Goal: Find specific page/section: Find specific page/section

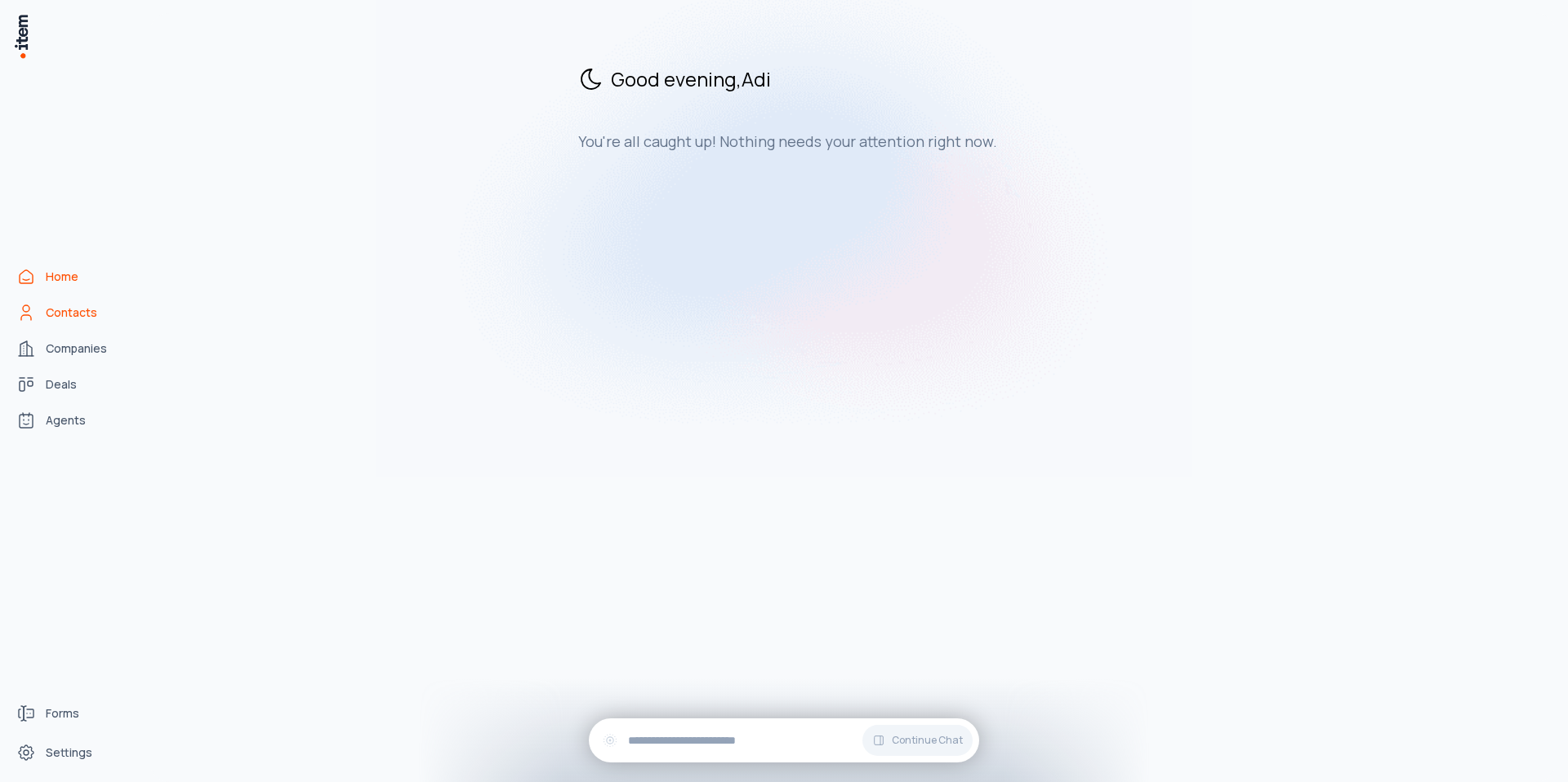
click at [36, 319] on link "Contacts" at bounding box center [71, 312] width 124 height 33
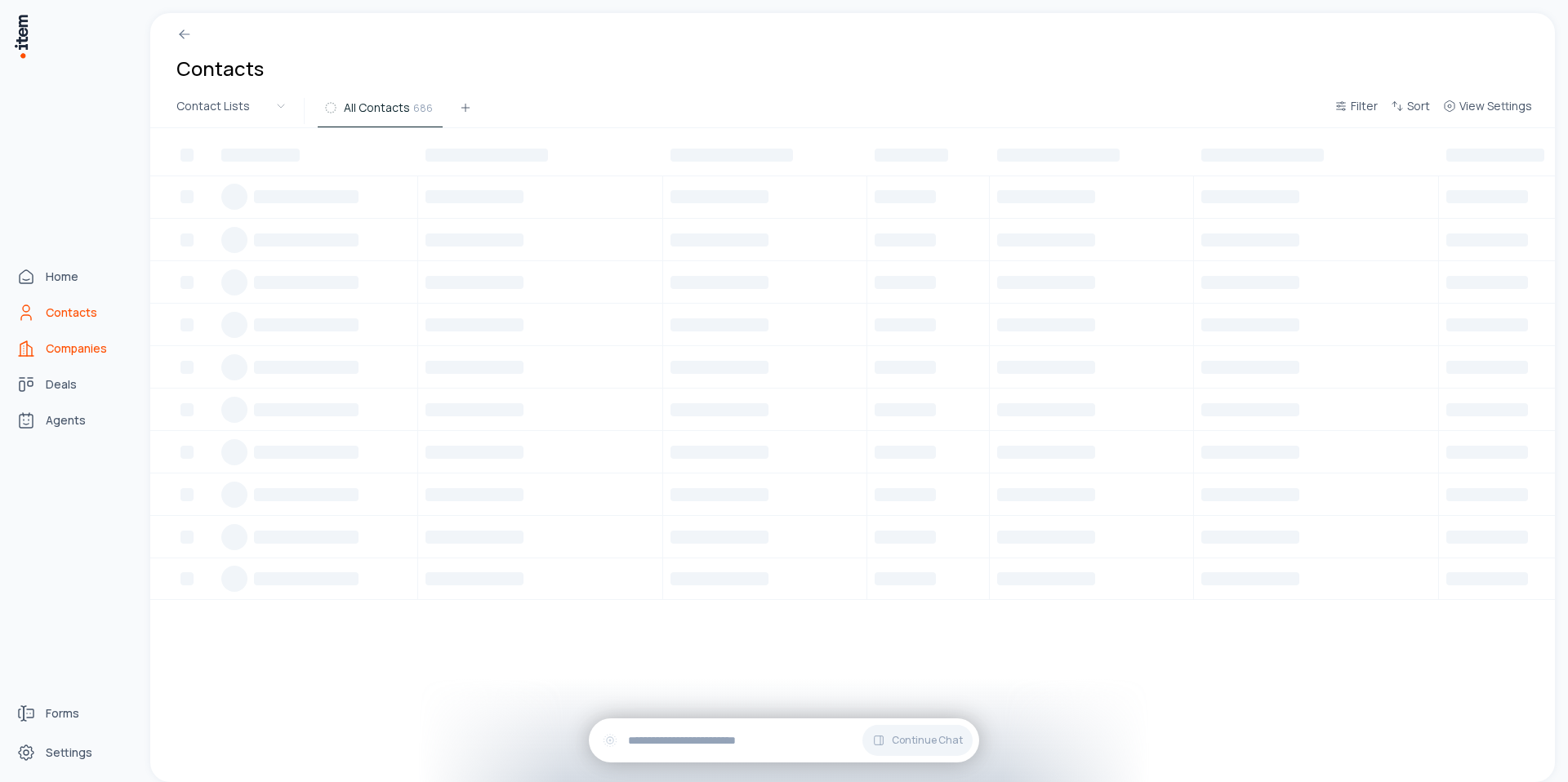
click at [53, 352] on span "Companies" at bounding box center [77, 348] width 62 height 16
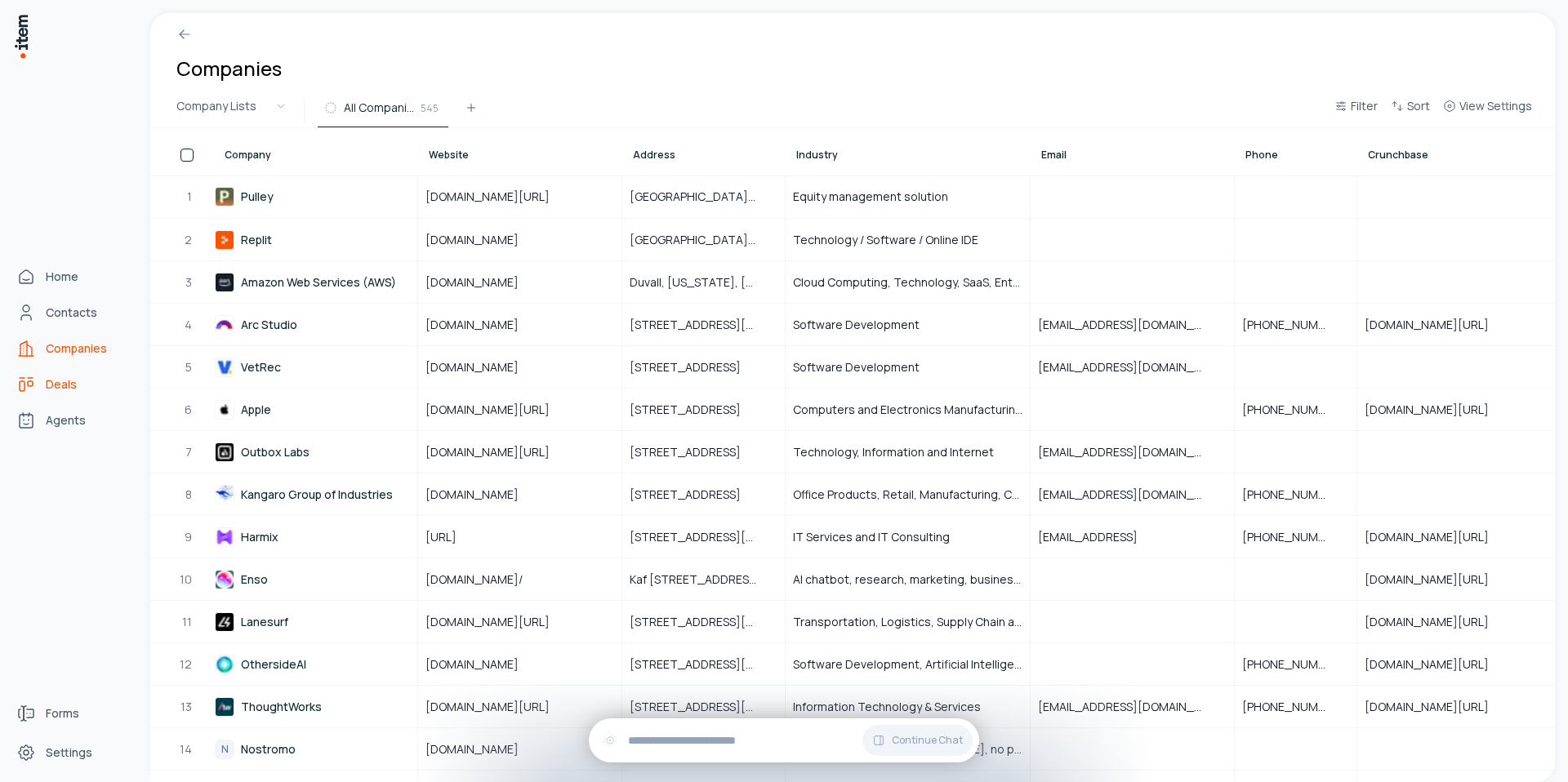
click at [55, 375] on link "Deals" at bounding box center [71, 384] width 124 height 33
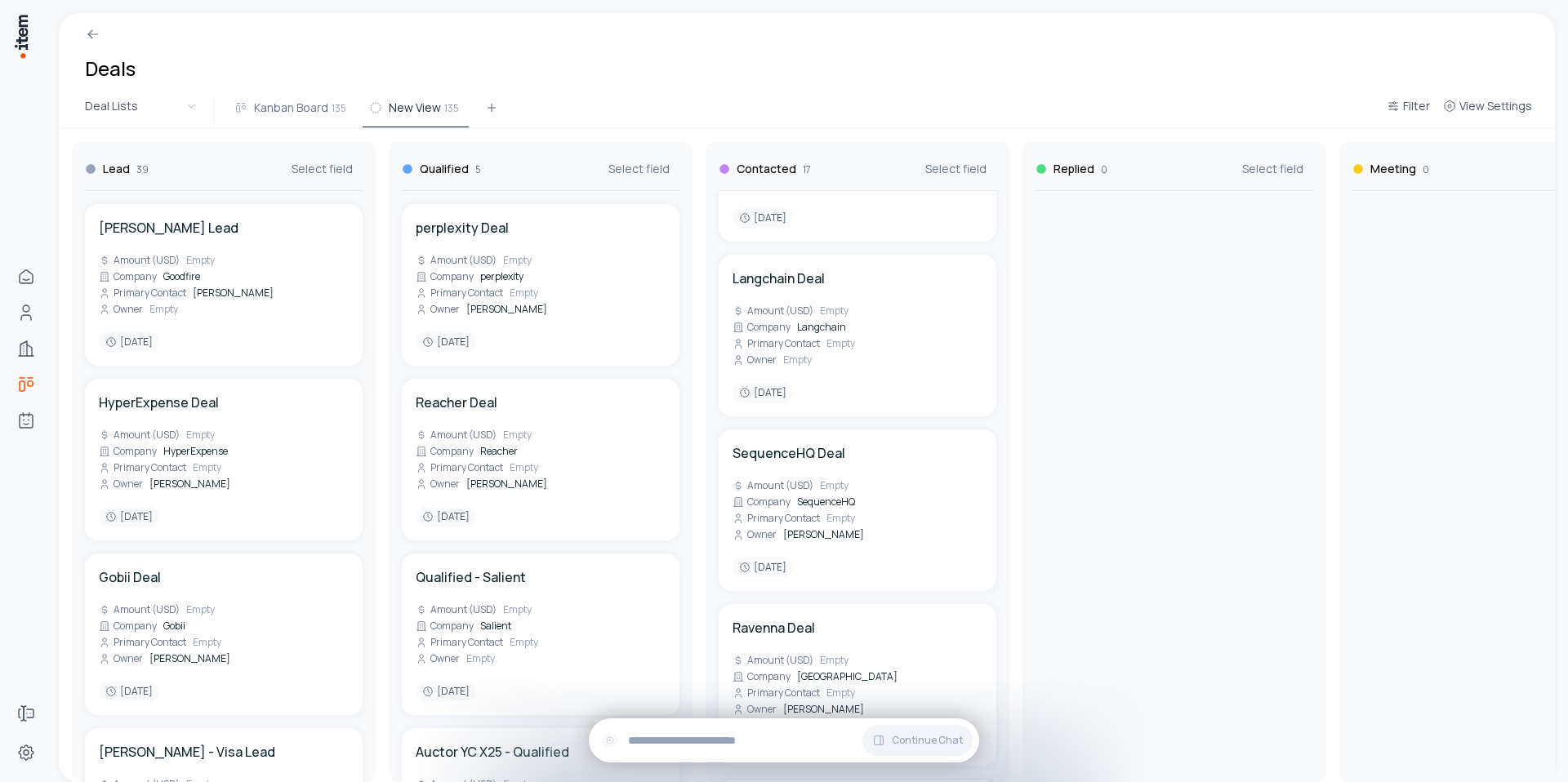
scroll to position [2065, 0]
click at [832, 513] on span "Empty" at bounding box center [840, 519] width 29 height 13
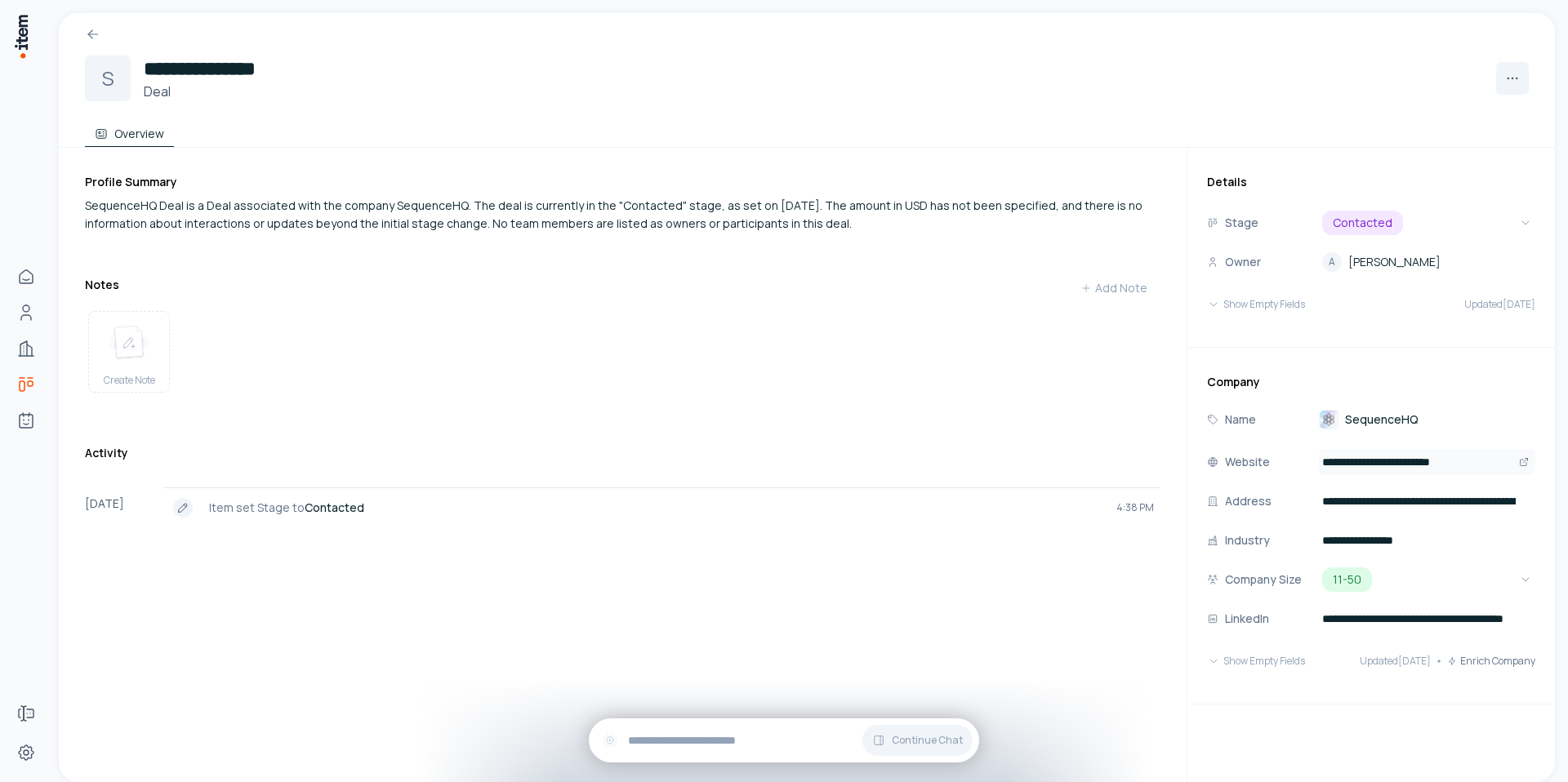
click at [1392, 467] on input "**********" at bounding box center [1427, 462] width 217 height 26
click at [1273, 306] on button "Show Empty Fields" at bounding box center [1256, 305] width 98 height 33
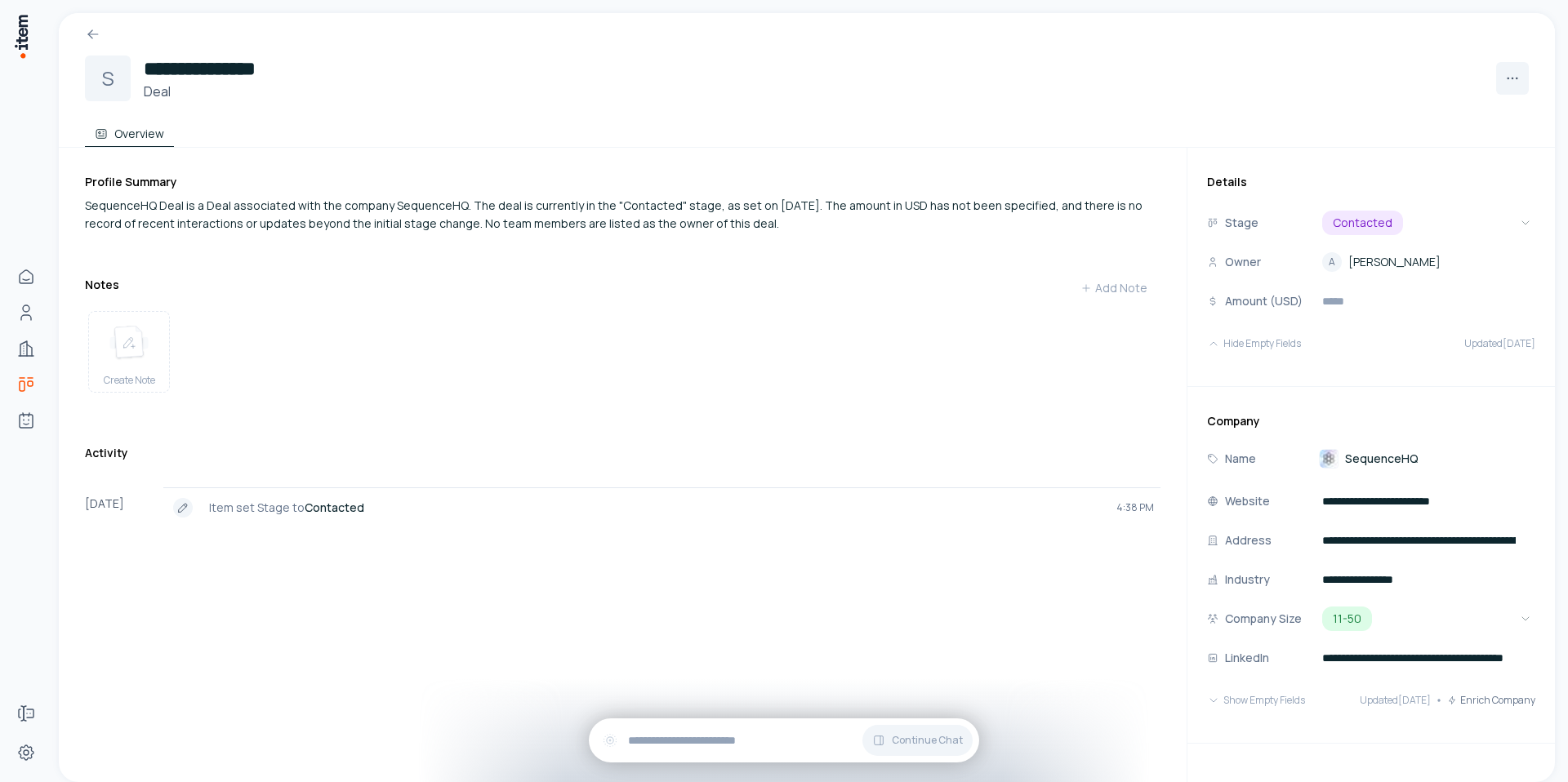
click at [66, 29] on div at bounding box center [806, 27] width 1496 height 29
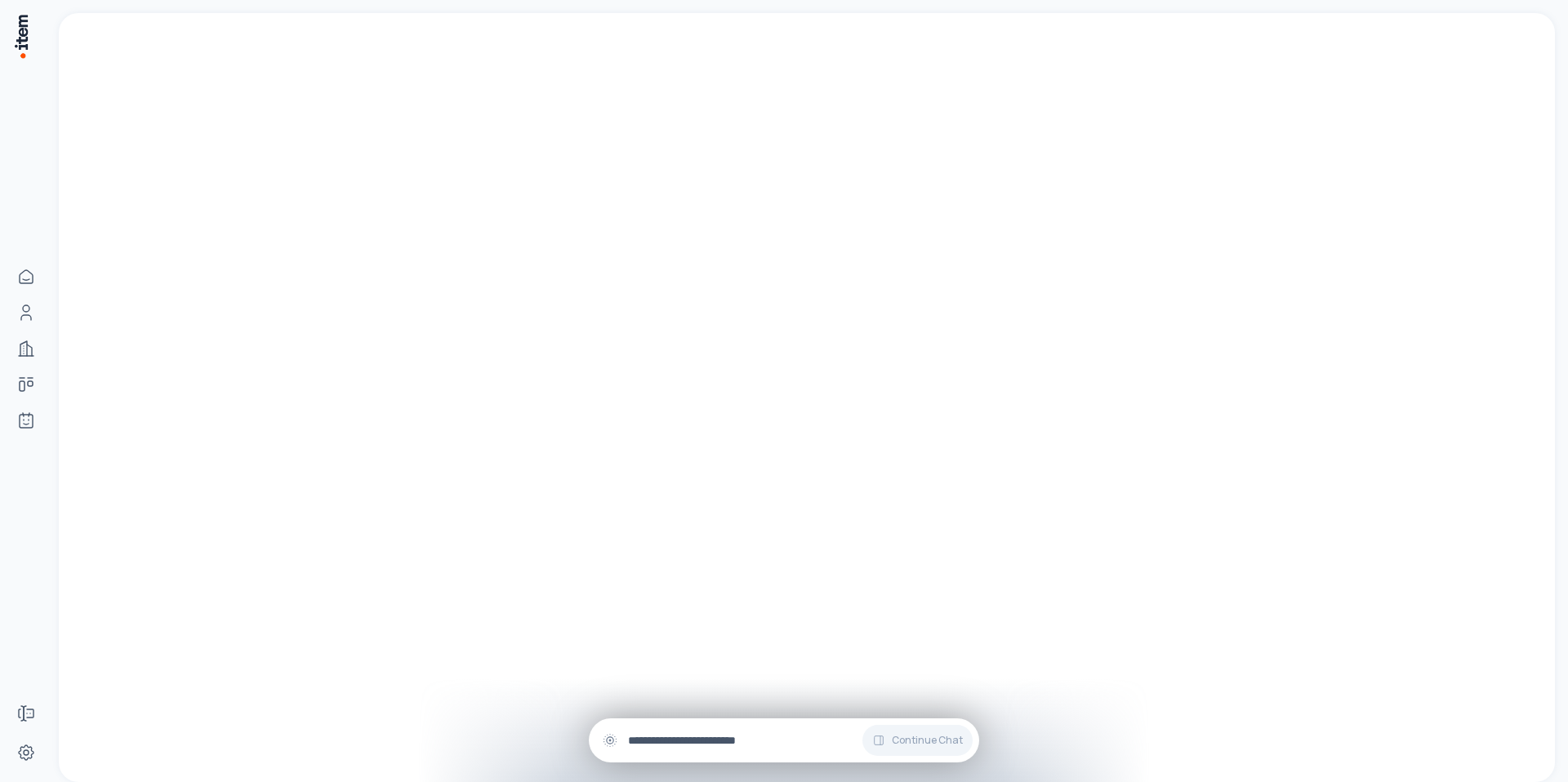
click at [668, 741] on input "text" at bounding box center [797, 740] width 338 height 18
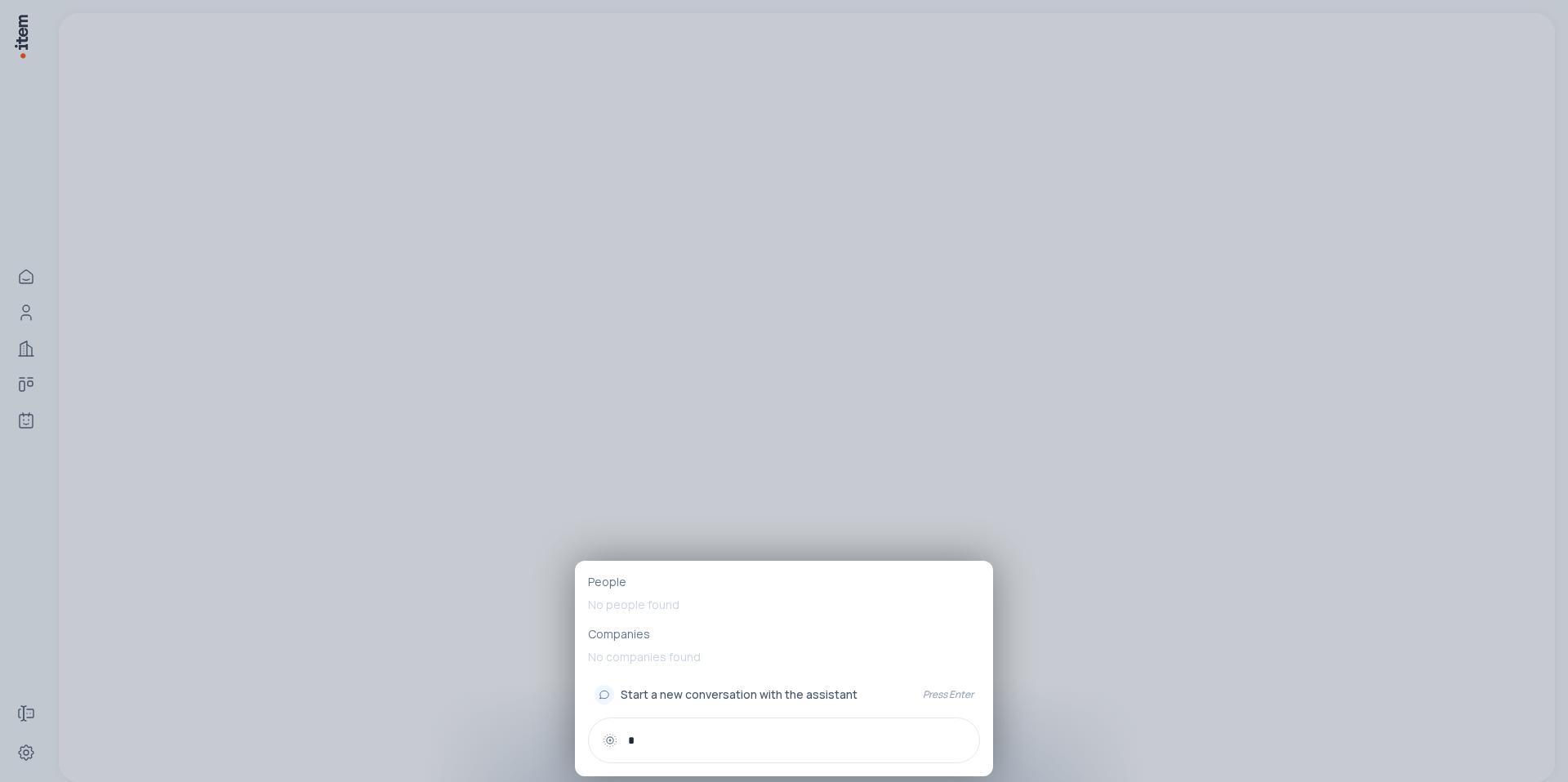
type input "*"
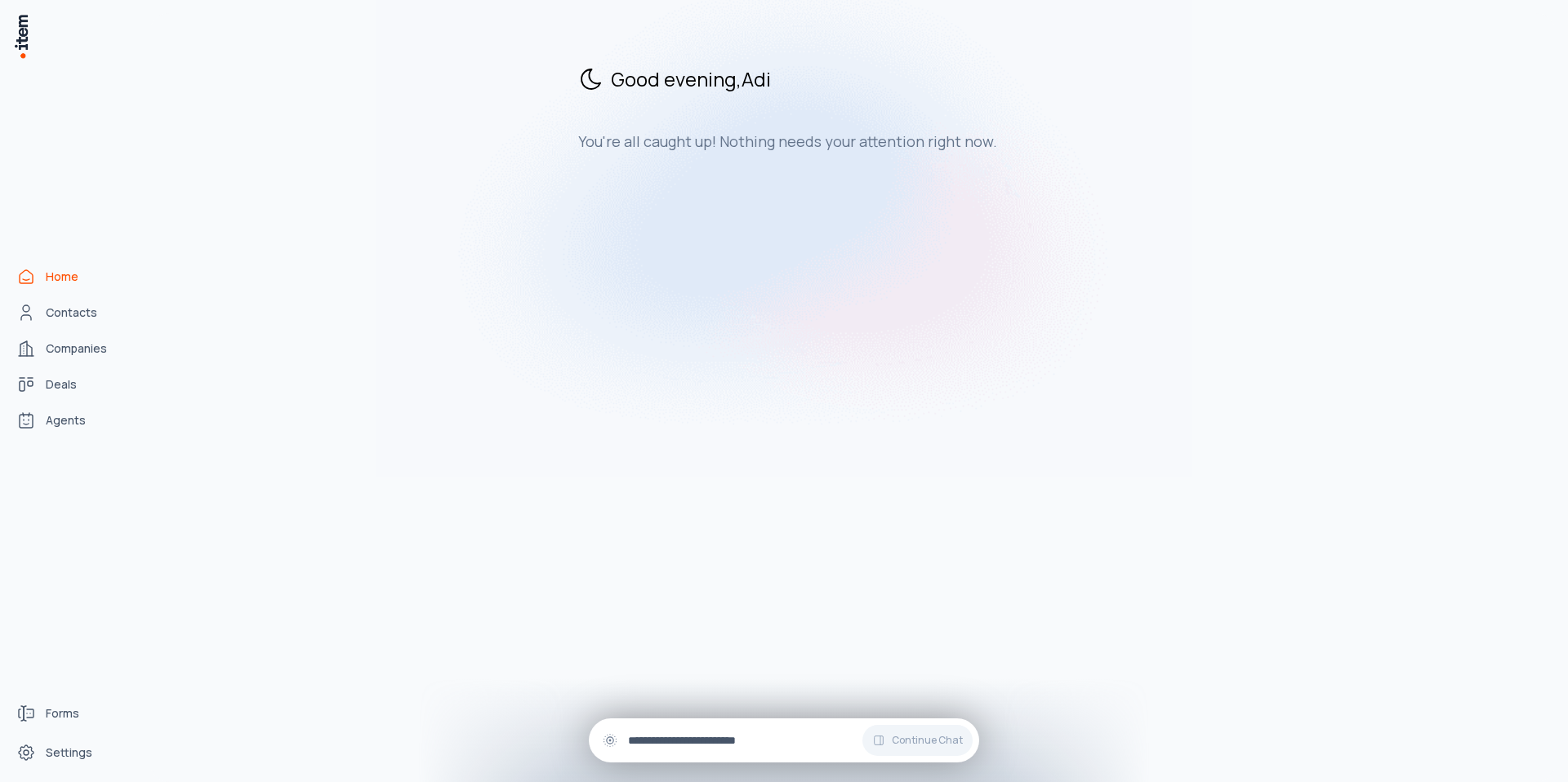
click at [661, 733] on input "text" at bounding box center [797, 740] width 338 height 18
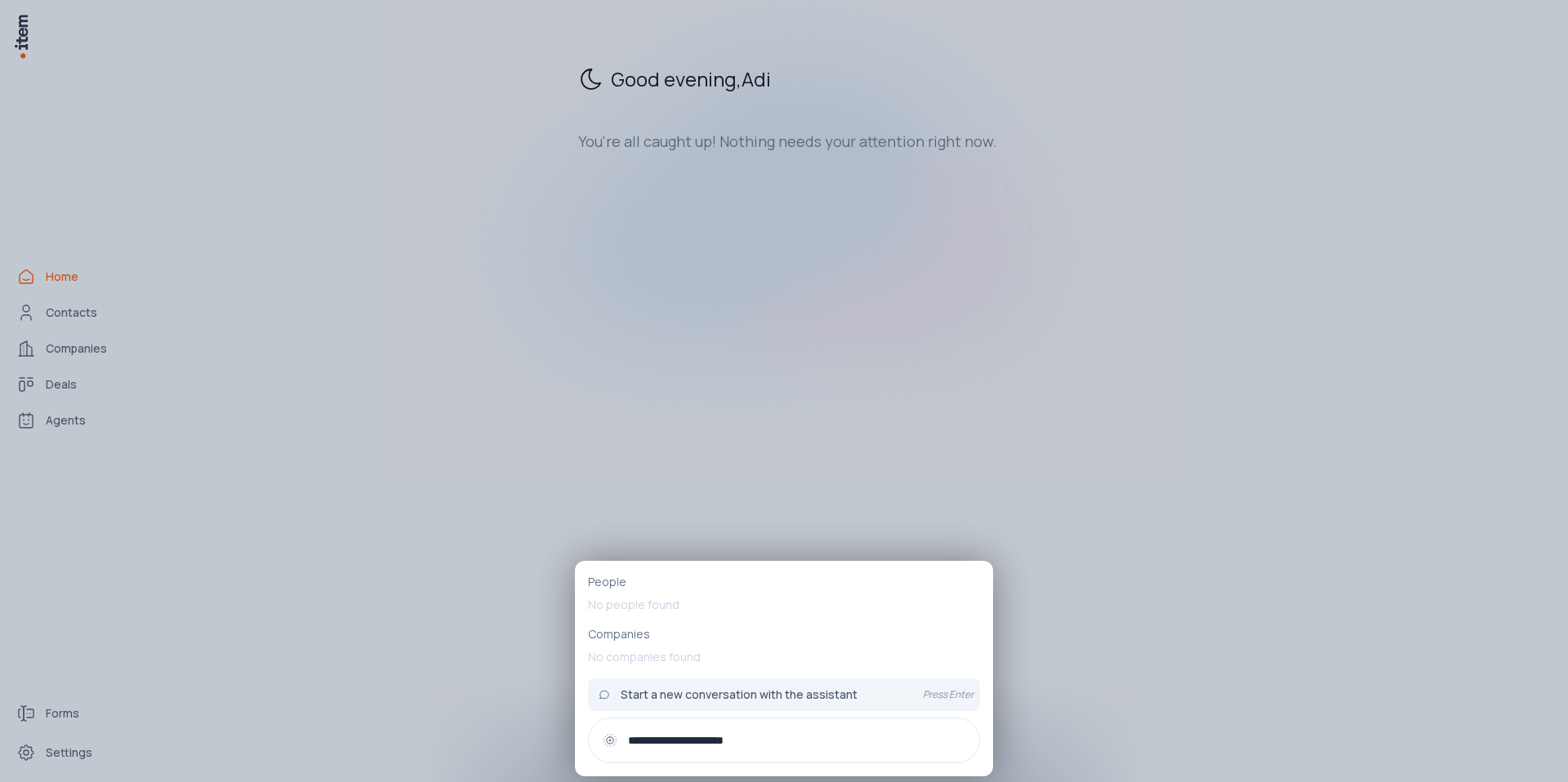
type input "**********"
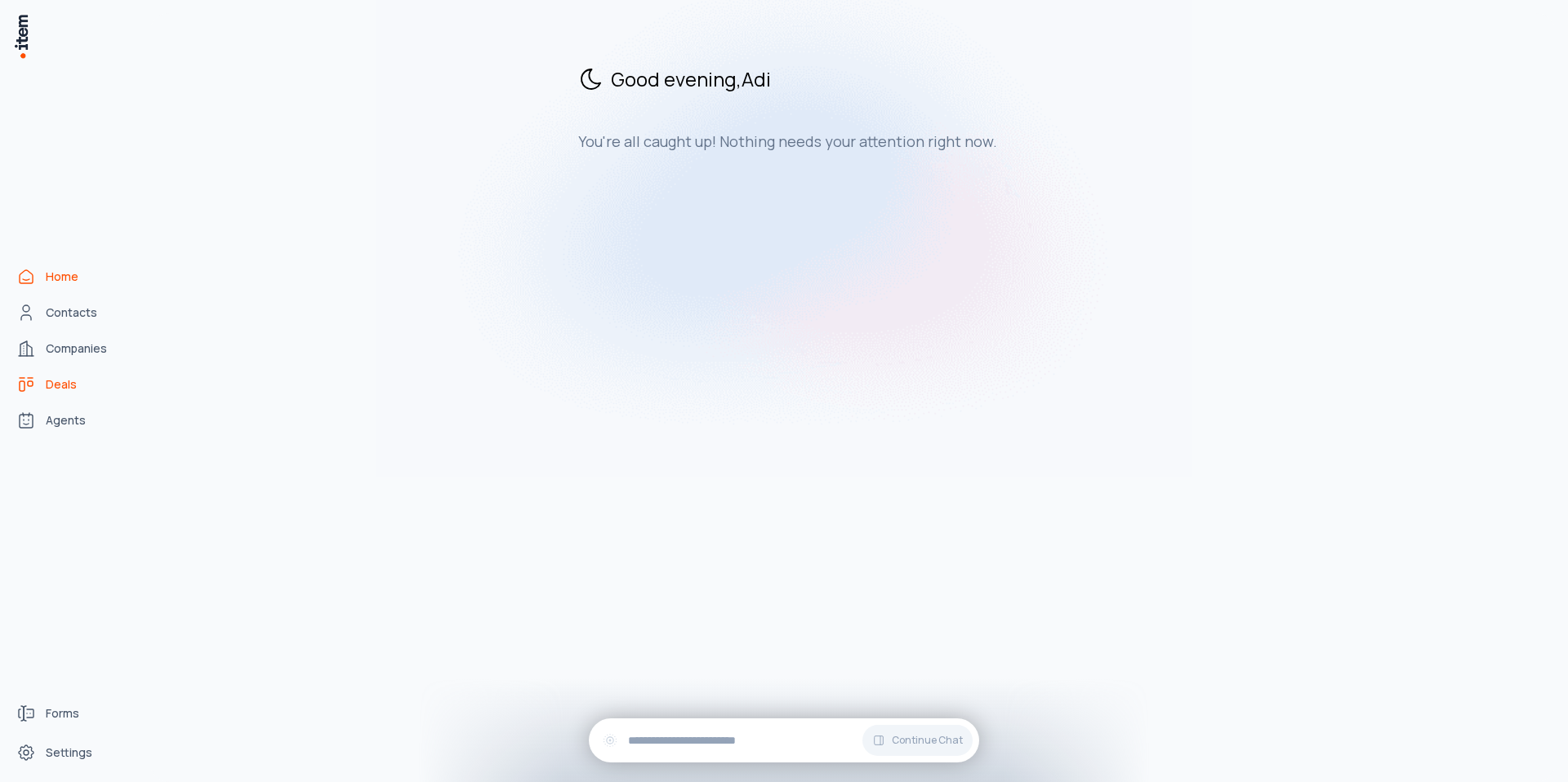
click at [53, 374] on link "Deals" at bounding box center [71, 384] width 124 height 33
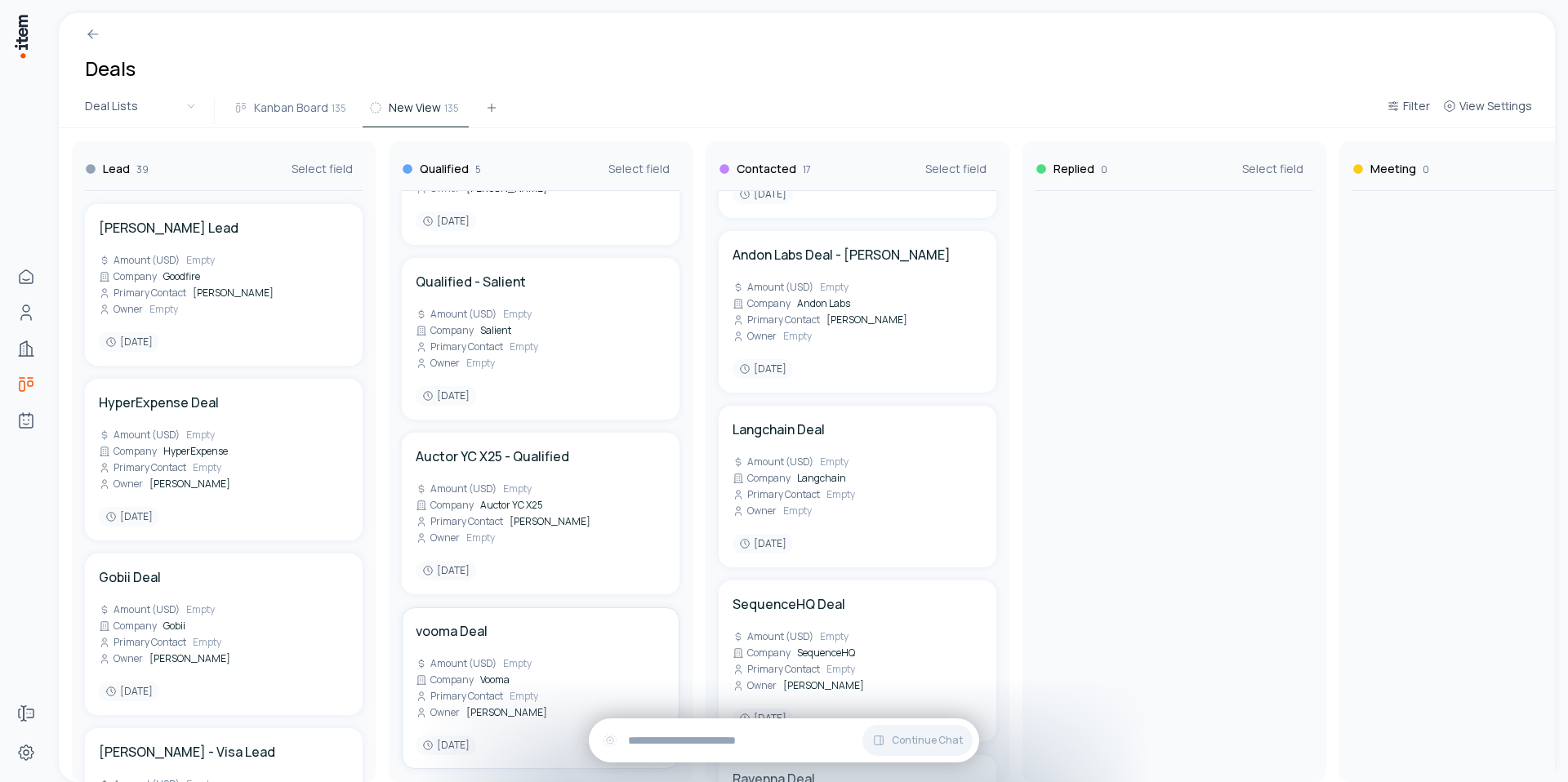
click at [485, 655] on div "vooma Deal Amount (USD) Empty Company Vooma Primary Contact Empty Owner [PERSON…" at bounding box center [540, 688] width 249 height 134
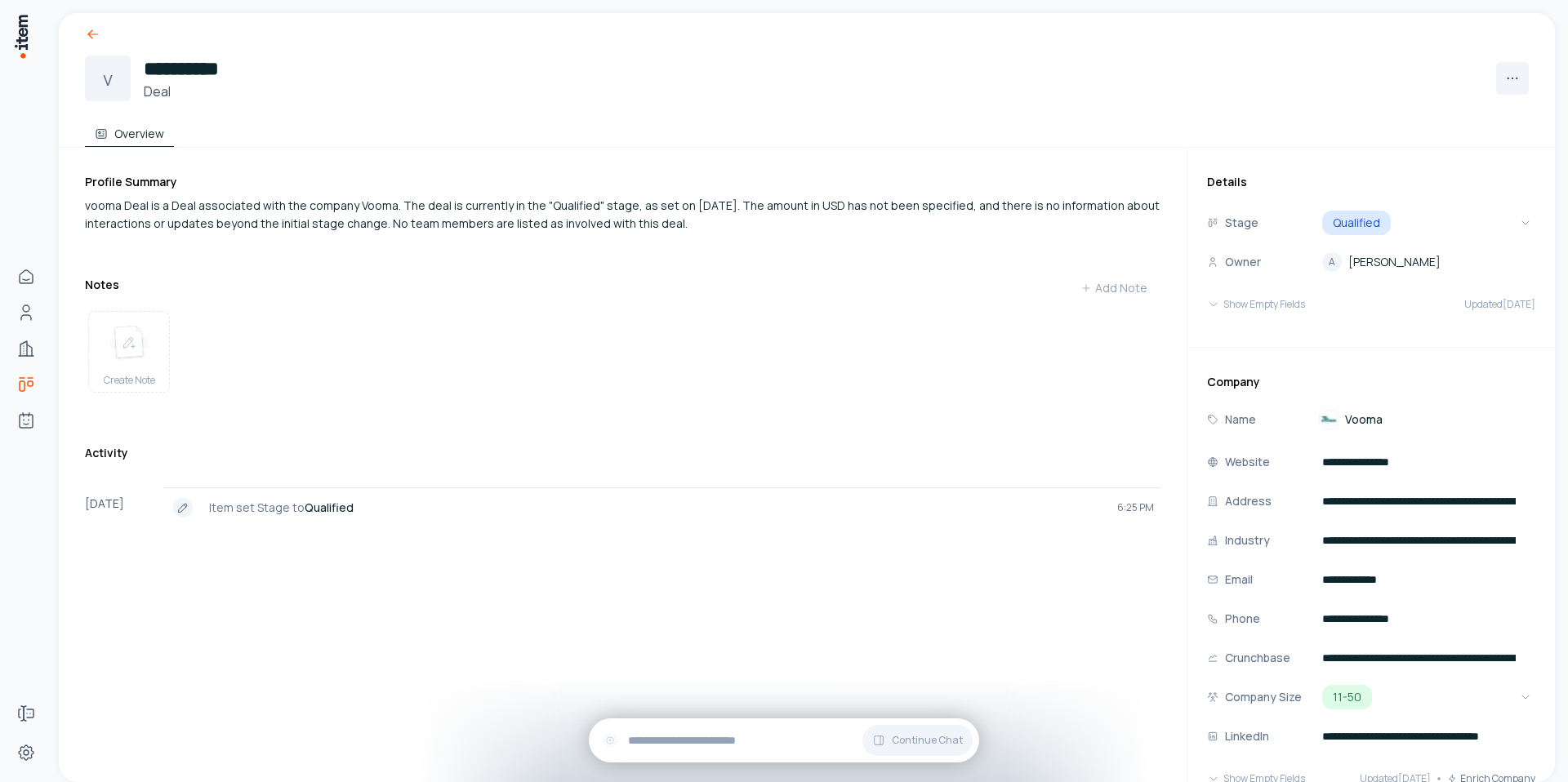
click at [92, 36] on icon at bounding box center [93, 34] width 16 height 16
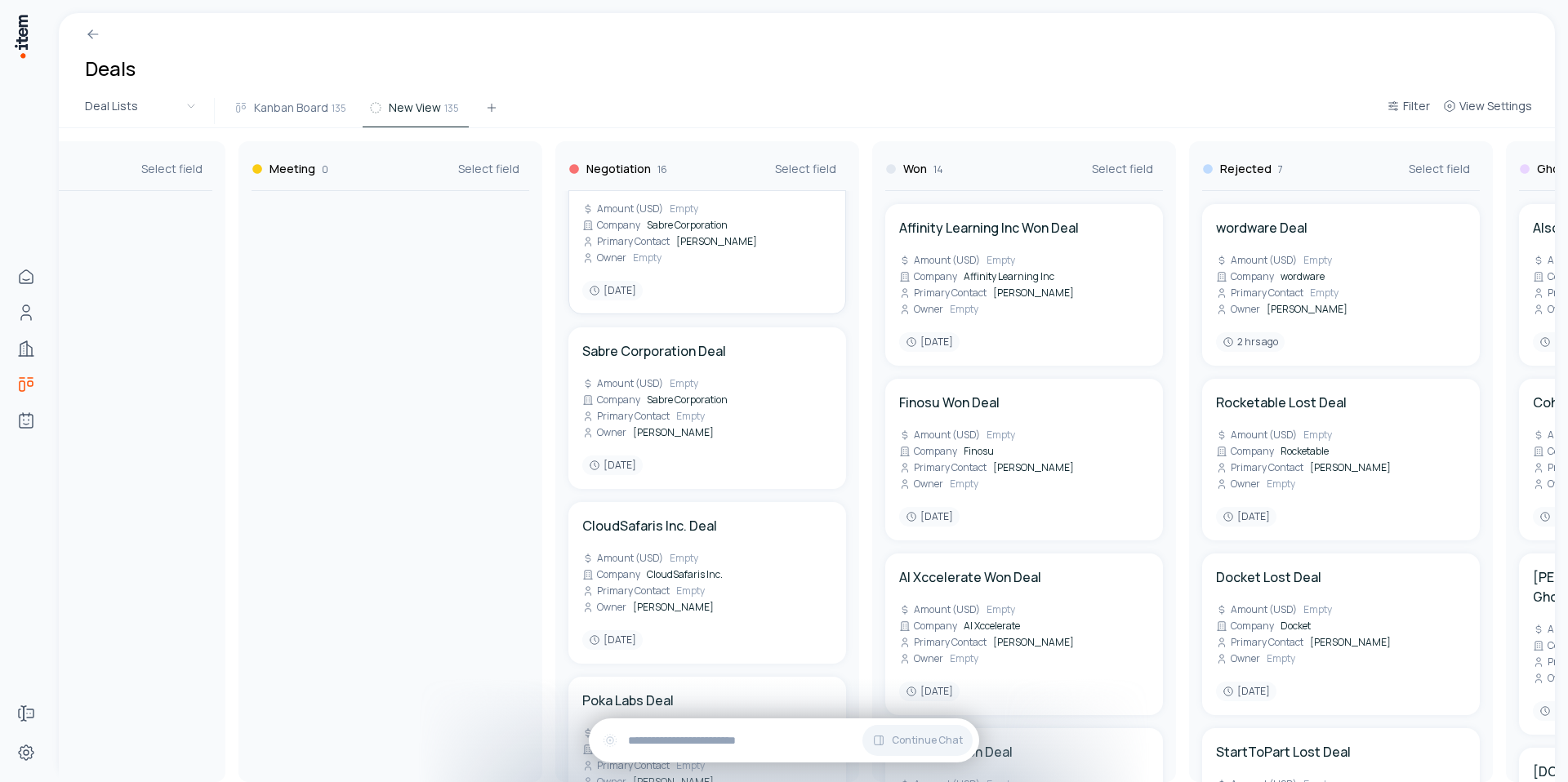
scroll to position [583, 0]
click at [638, 548] on span "Amount (USD)" at bounding box center [630, 551] width 66 height 13
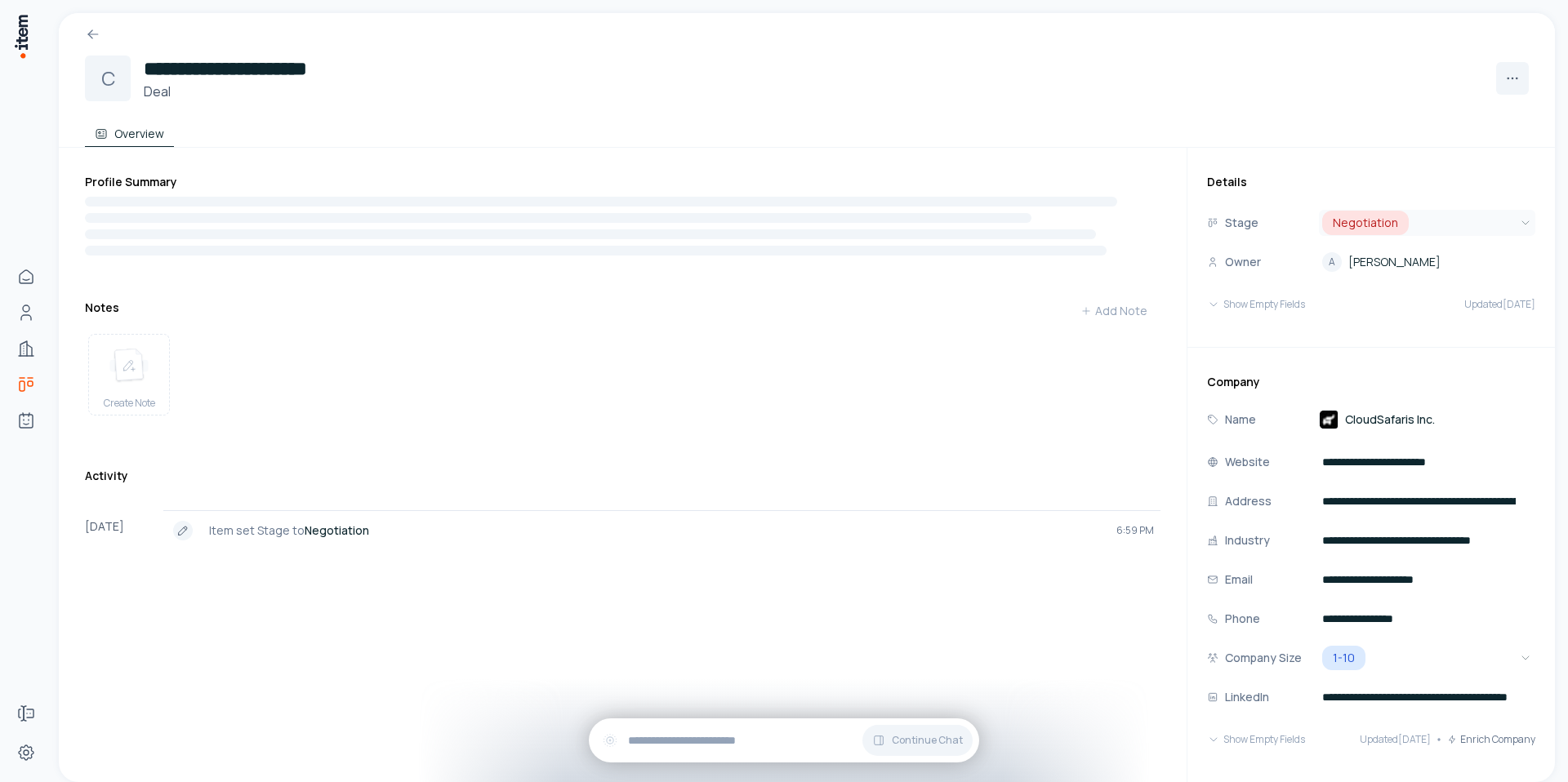
click at [1382, 222] on html "**********" at bounding box center [784, 391] width 1568 height 782
click at [89, 28] on icon at bounding box center [93, 34] width 16 height 16
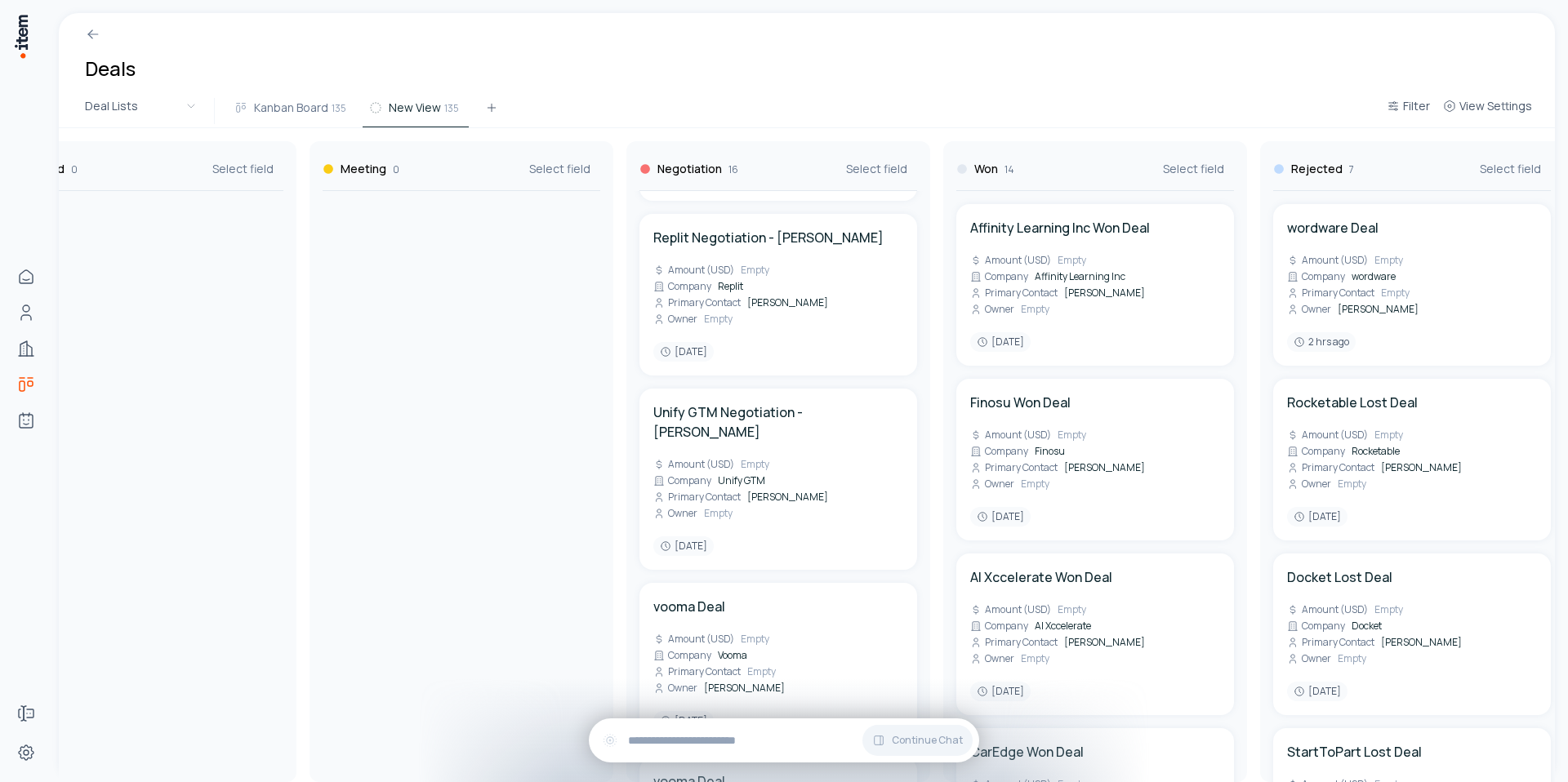
scroll to position [2257, 0]
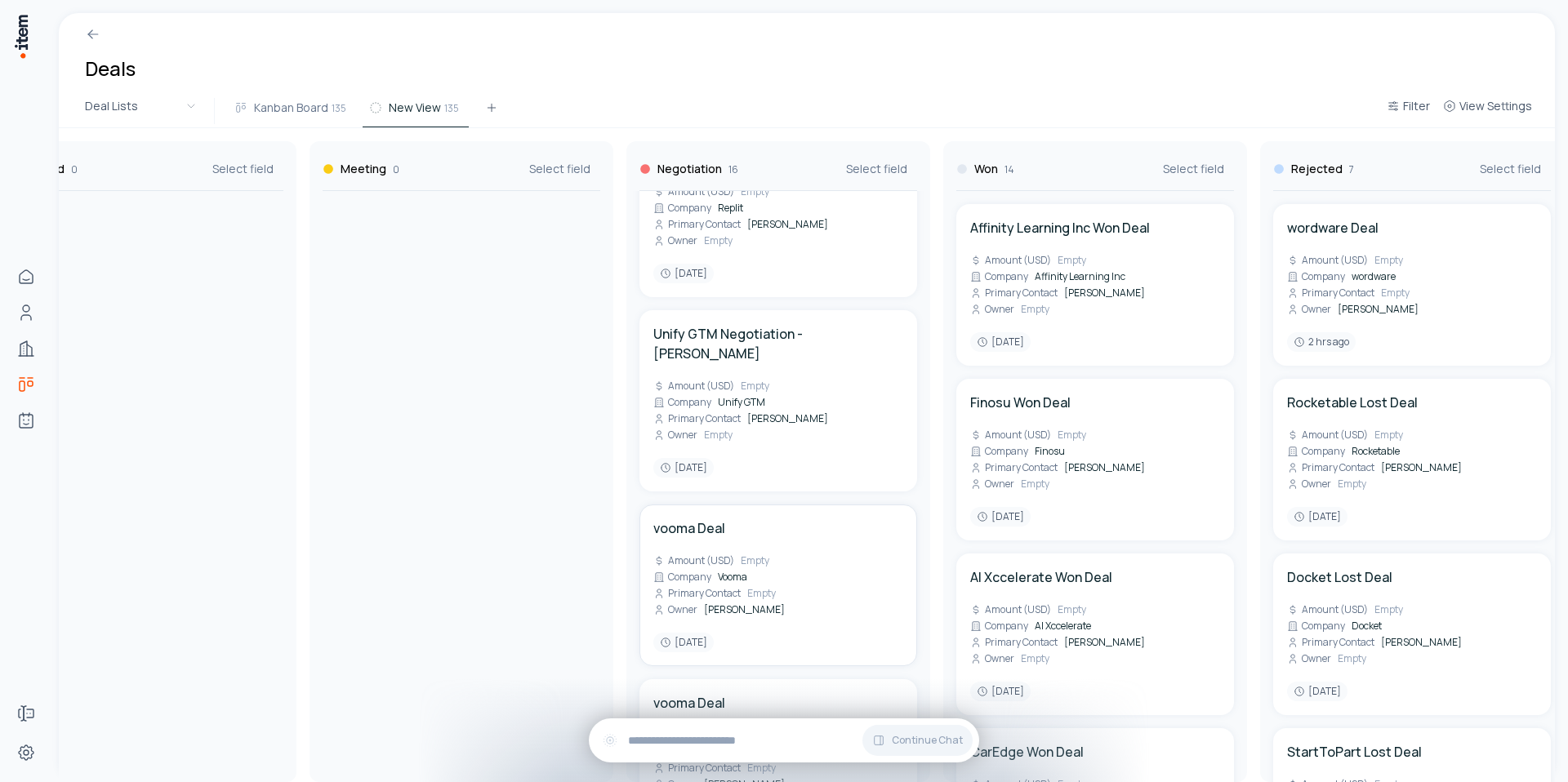
click at [837, 519] on div "vooma Deal Amount (USD) Empty Company Vooma Primary Contact Empty Owner [PERSON…" at bounding box center [777, 585] width 249 height 134
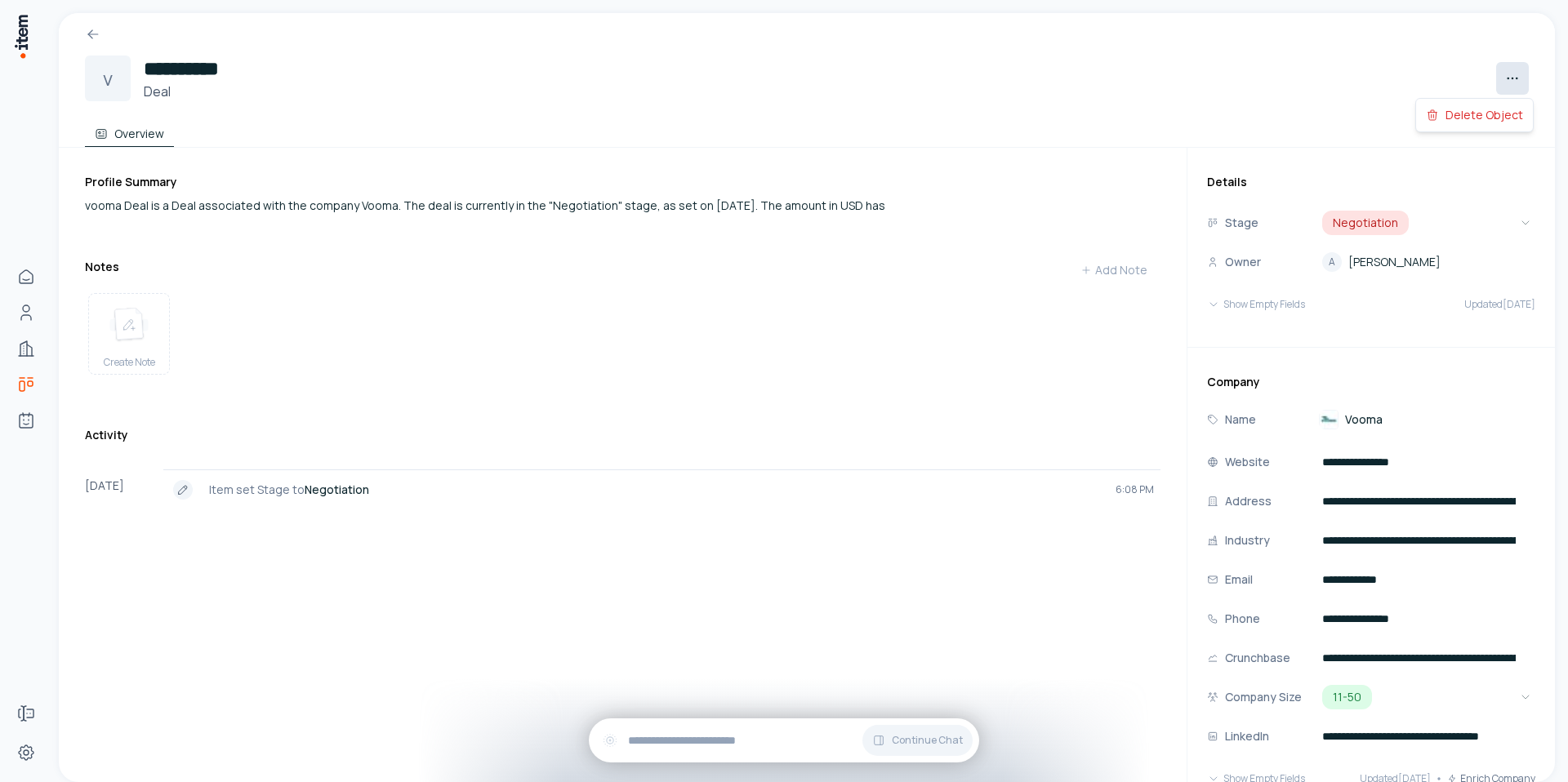
click at [1505, 85] on html "**********" at bounding box center [784, 391] width 1568 height 782
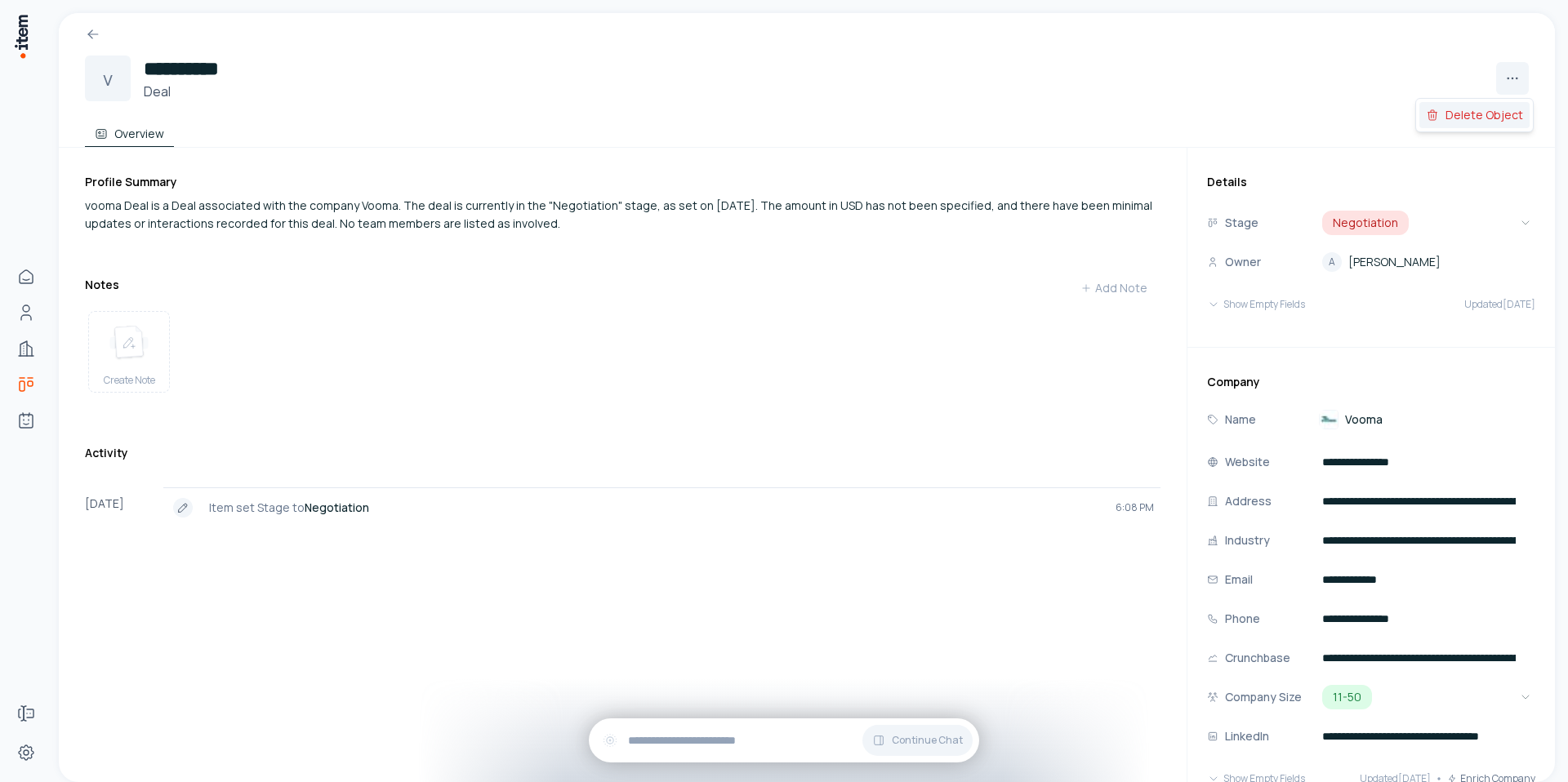
click at [1461, 110] on div "Delete Object" at bounding box center [1475, 115] width 110 height 26
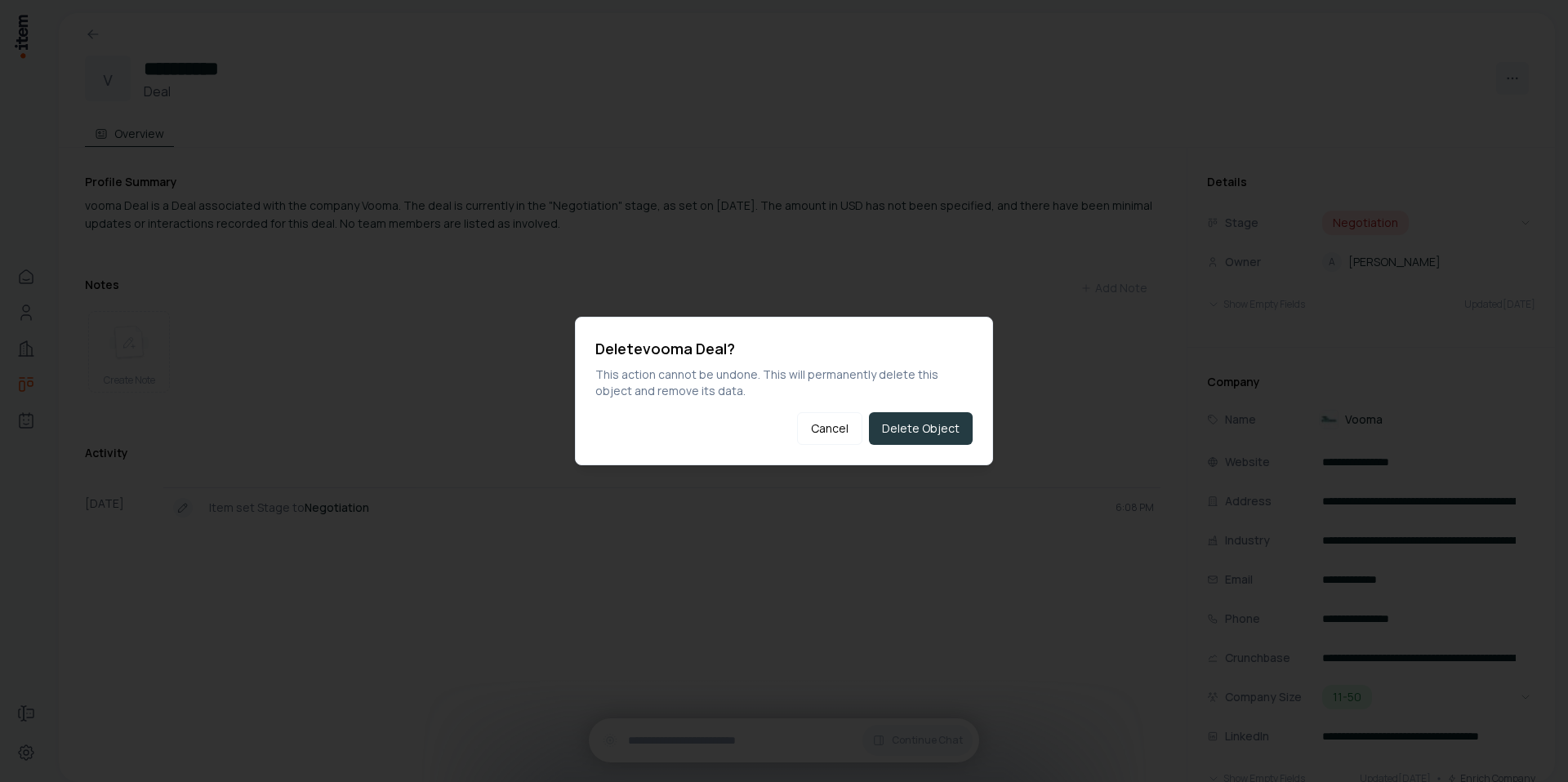
click at [925, 433] on button "Delete Object" at bounding box center [920, 428] width 104 height 33
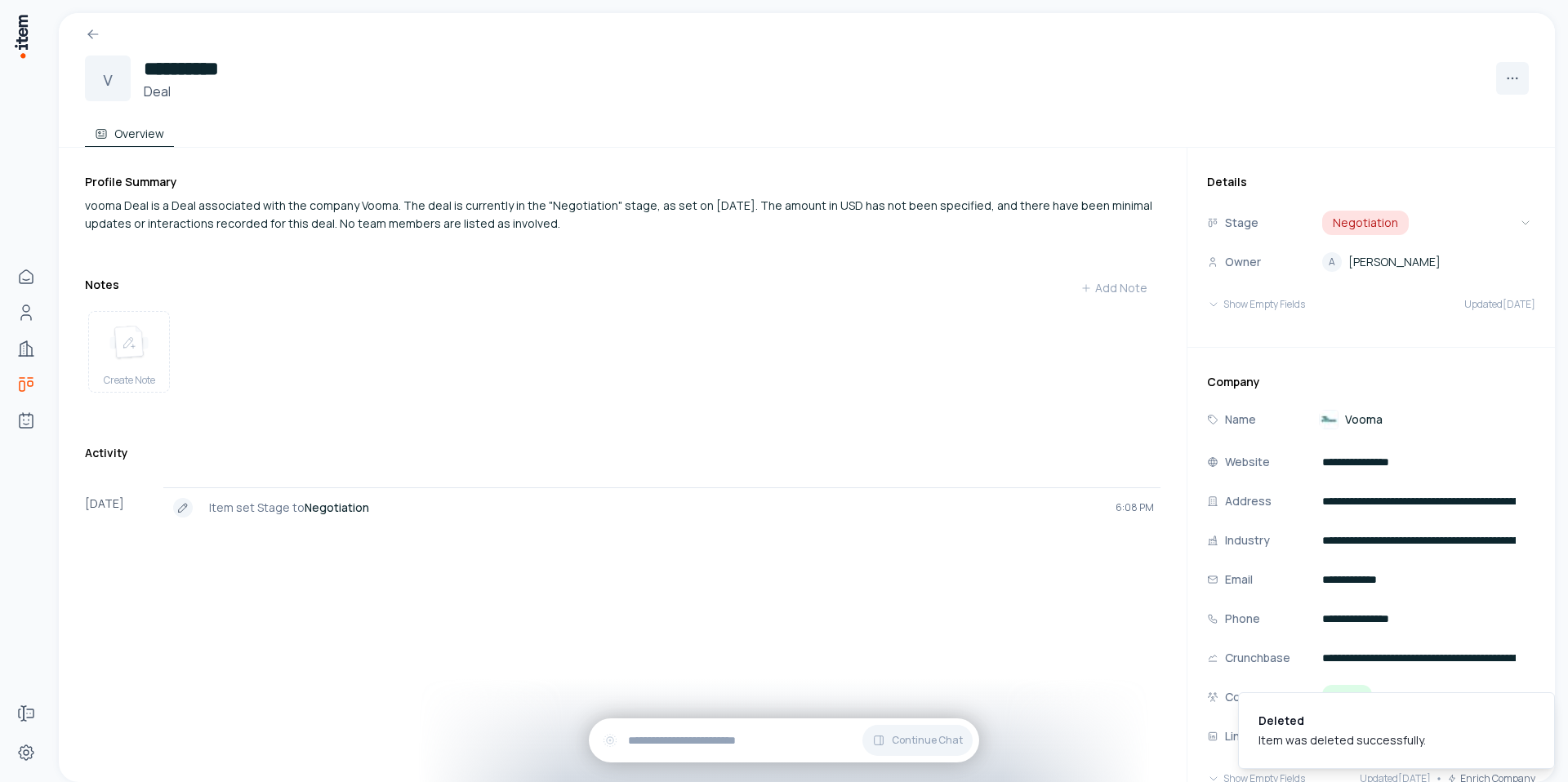
click at [83, 36] on div at bounding box center [806, 27] width 1496 height 29
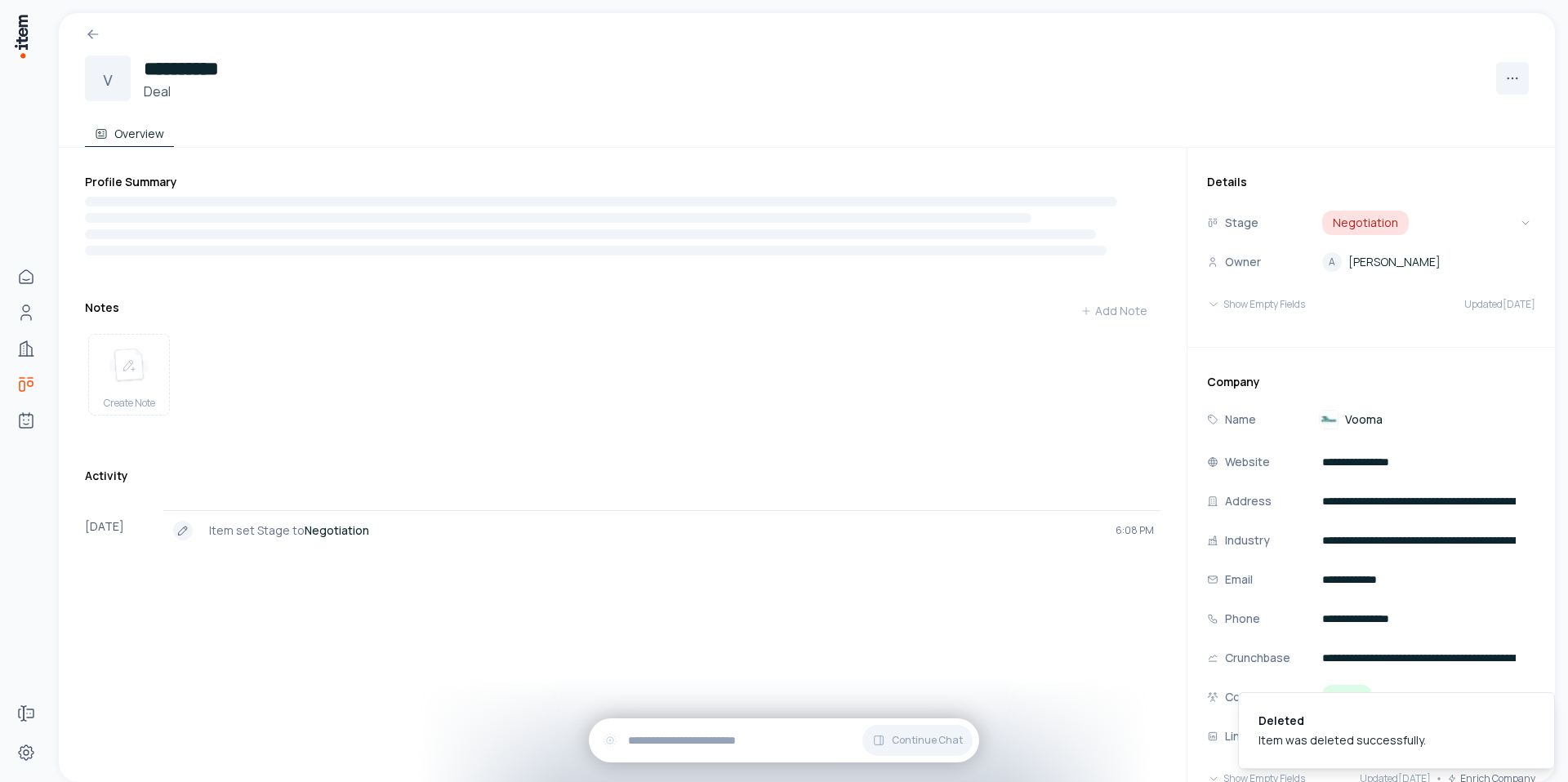
click at [86, 46] on div "**********" at bounding box center [806, 80] width 1496 height 135
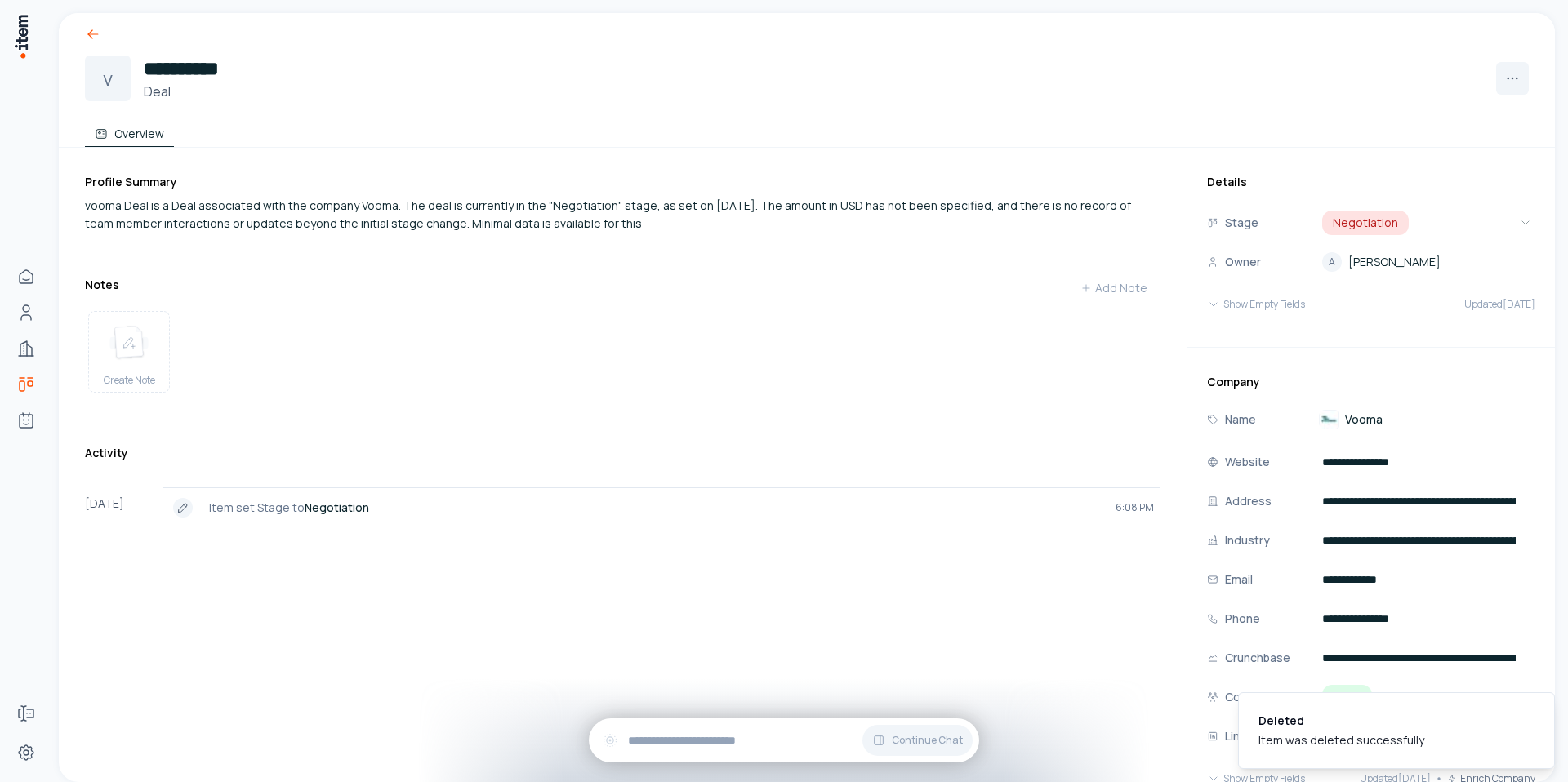
click at [88, 36] on icon at bounding box center [93, 34] width 16 height 16
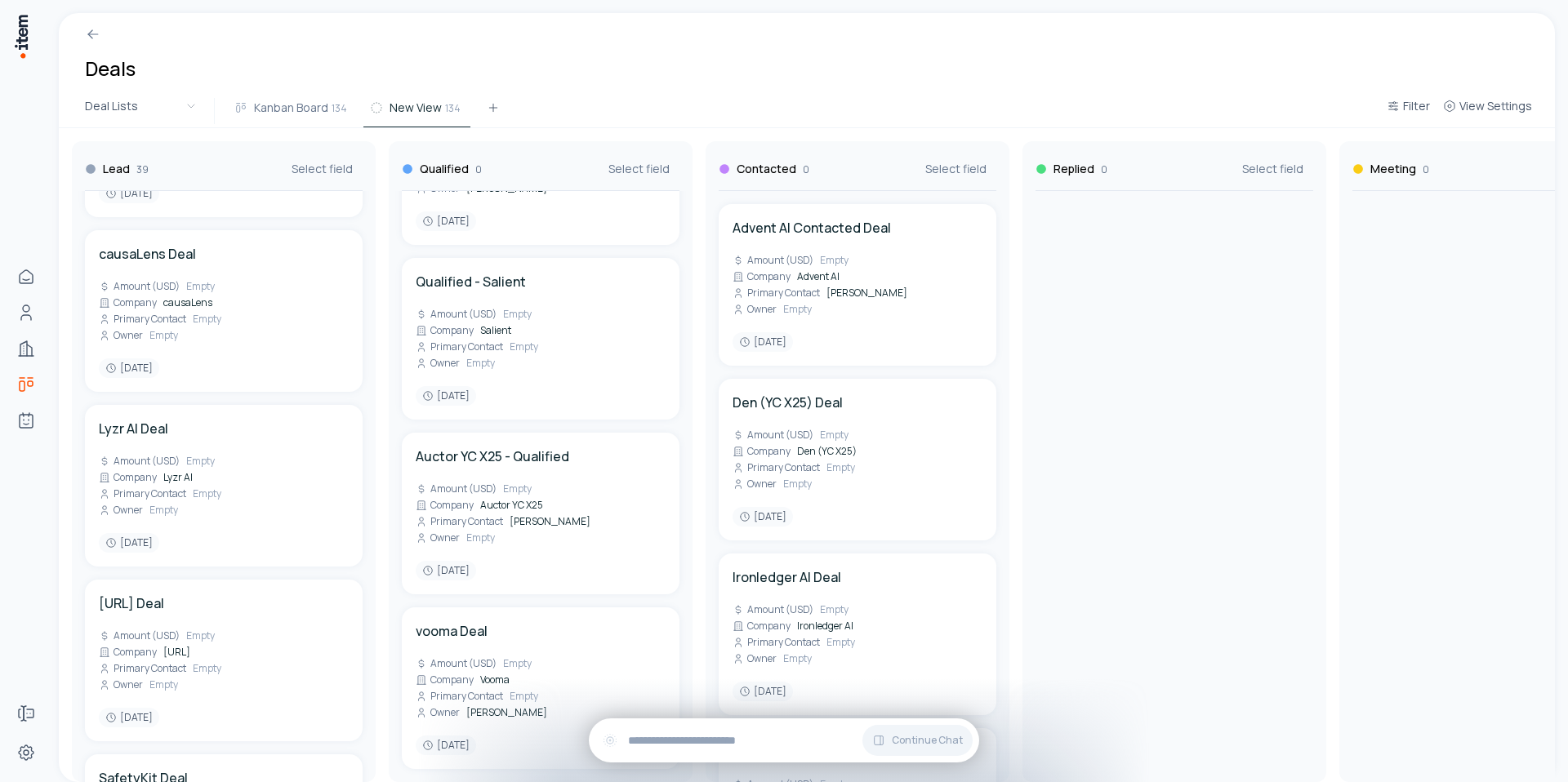
scroll to position [4907, 0]
